Goal: Information Seeking & Learning: Find specific page/section

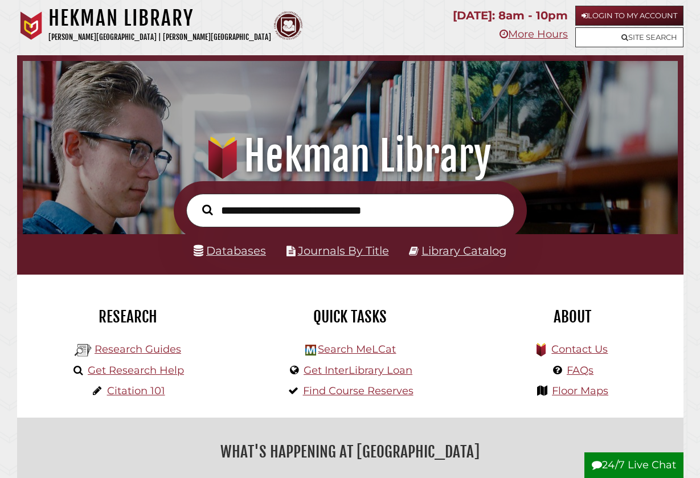
scroll to position [216, 649]
click at [644, 15] on link "Login to My Account" at bounding box center [629, 16] width 108 height 20
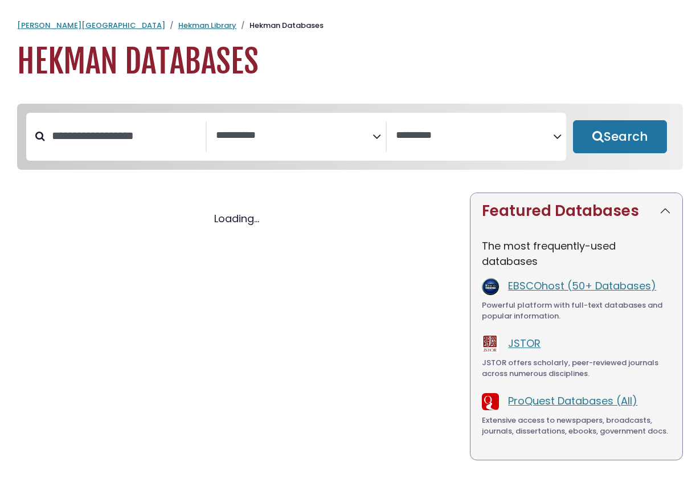
select select "Database Subject Filter"
select select "Database Vendors Filter"
select select "Database Subject Filter"
select select "Database Vendors Filter"
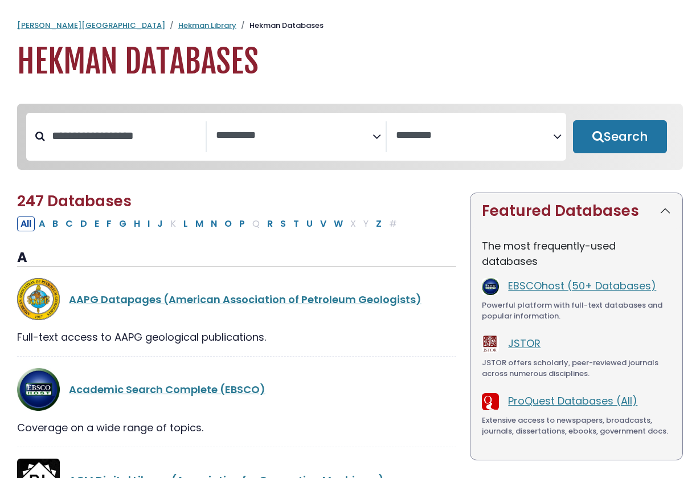
click at [318, 133] on textarea "Search" at bounding box center [294, 136] width 157 height 12
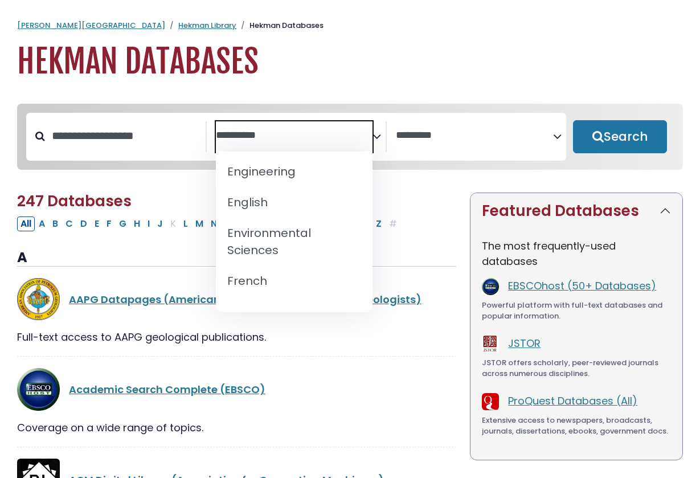
scroll to position [448, 0]
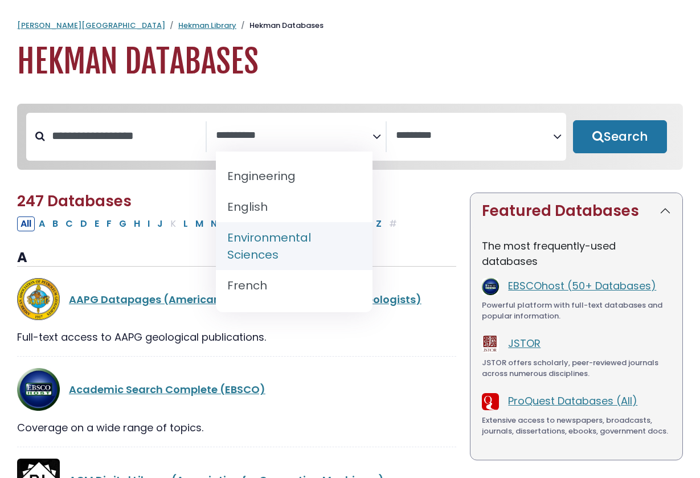
select select "*****"
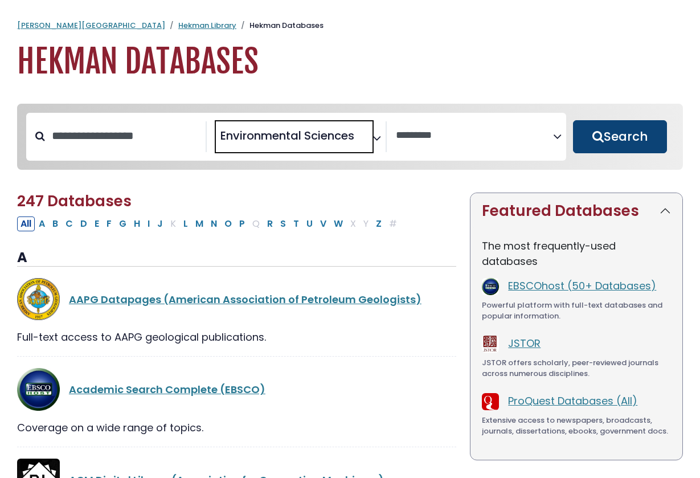
click at [605, 132] on button "Search" at bounding box center [620, 136] width 95 height 33
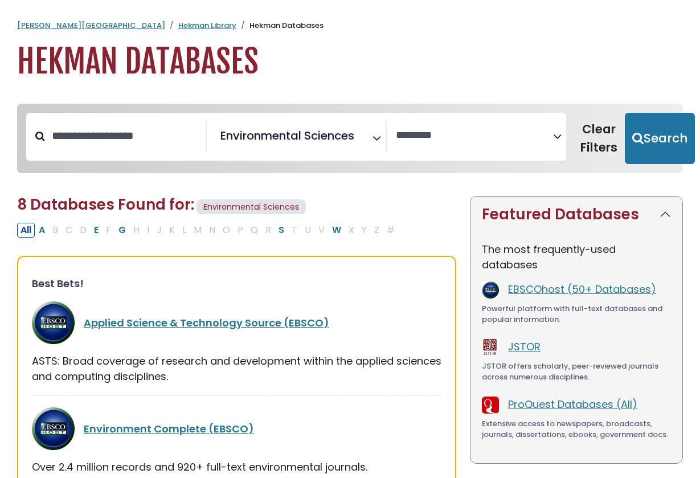
click at [376, 138] on icon "Search filters" at bounding box center [376, 136] width 9 height 17
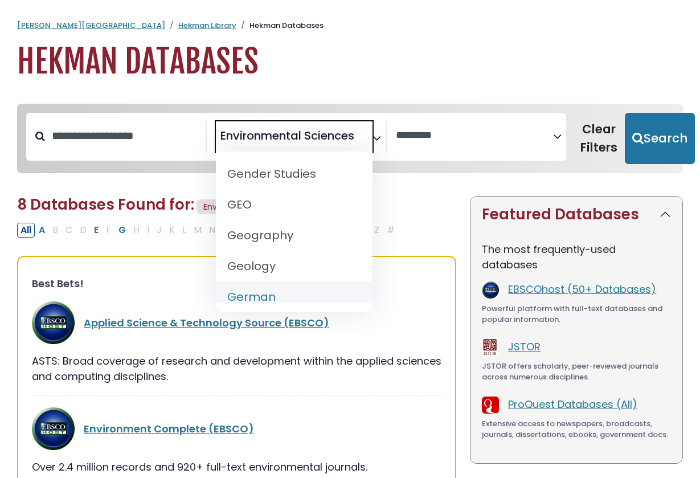
scroll to position [588, 0]
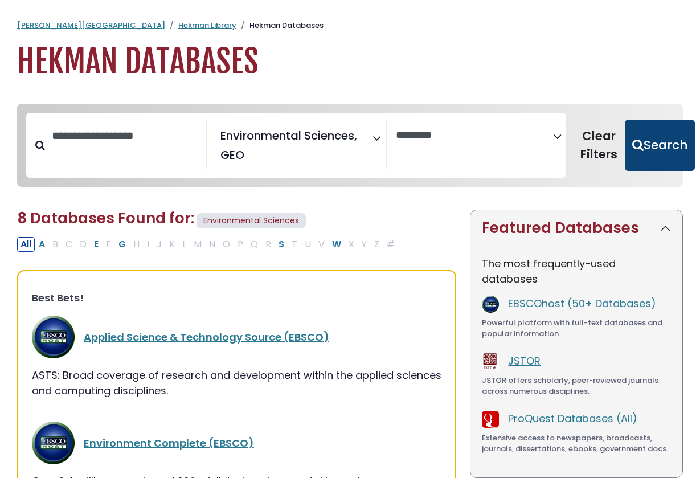
click at [644, 134] on button "Search" at bounding box center [660, 145] width 70 height 51
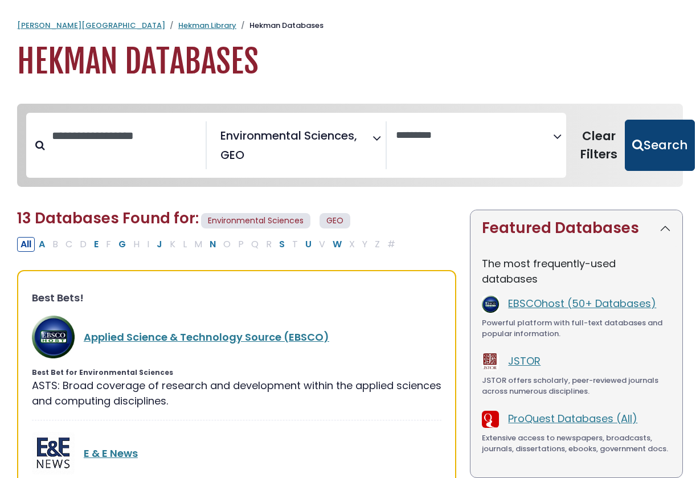
click at [643, 145] on button "Search" at bounding box center [660, 145] width 70 height 51
select select "Database Vendors Filter"
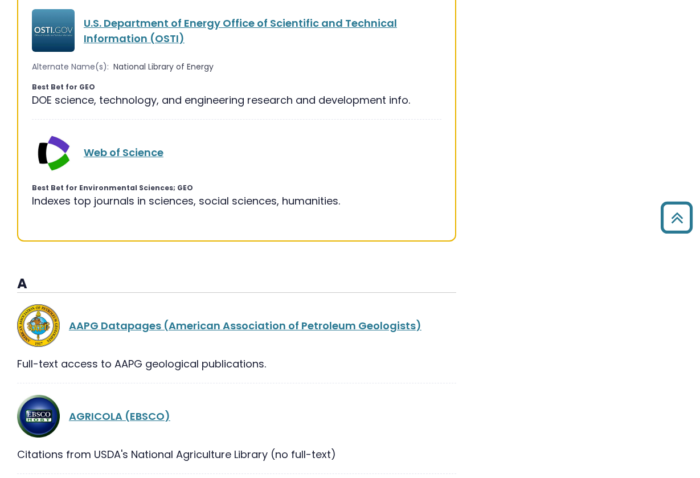
scroll to position [903, 0]
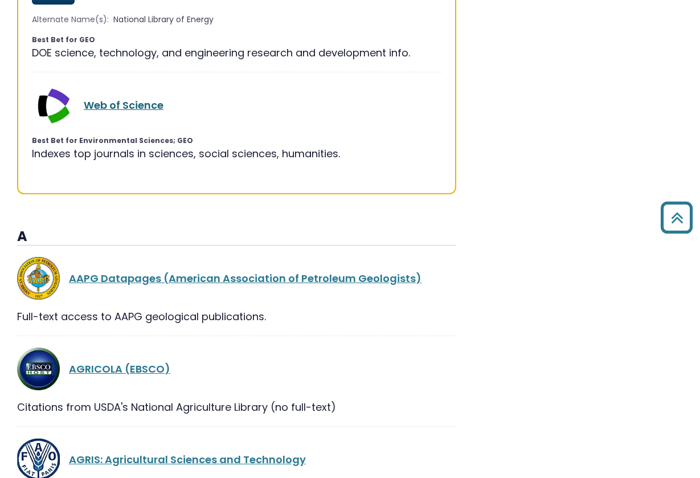
click at [136, 98] on link "Web of Science" at bounding box center [124, 105] width 80 height 14
click at [136, 102] on link "Web of Science" at bounding box center [124, 105] width 80 height 14
